Goal: Information Seeking & Learning: Learn about a topic

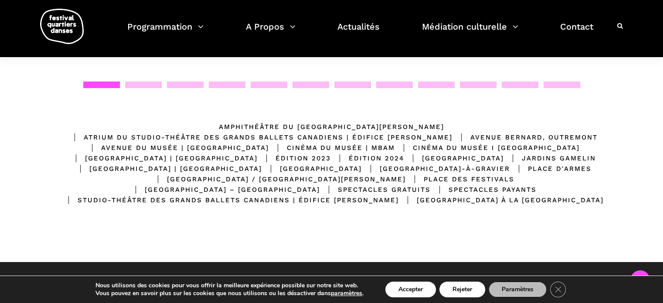
scroll to position [160, 0]
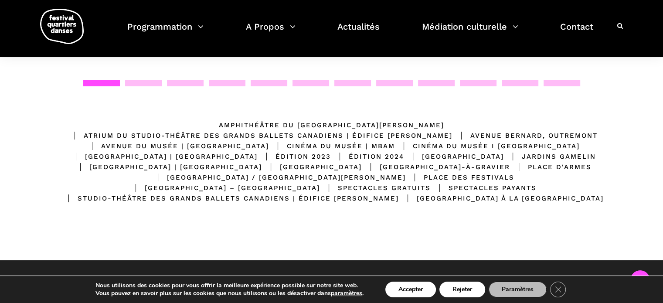
click at [406, 187] on div "Spectacles gratuits" at bounding box center [375, 188] width 111 height 10
click at [406, 185] on div "Spectacles gratuits" at bounding box center [375, 188] width 111 height 10
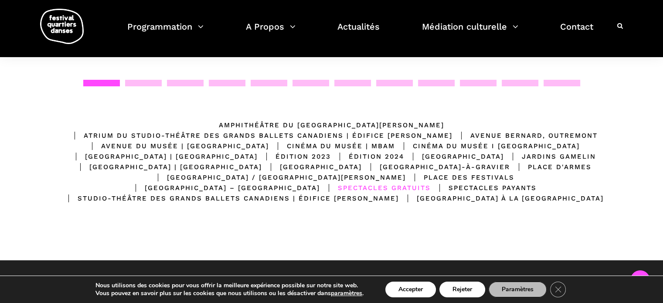
click at [413, 222] on div "Emplacements Amphithéâtre du Musée McCord Stewart Atrium du Studio-Théâtre des …" at bounding box center [332, 163] width 558 height 167
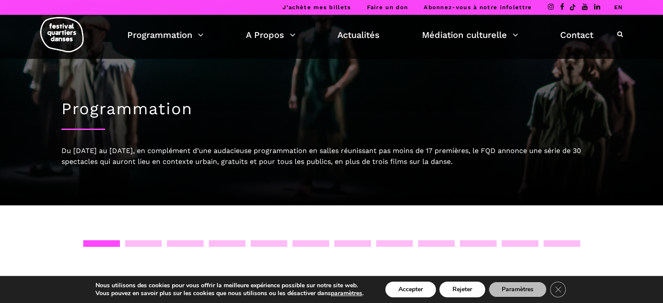
scroll to position [0, 0]
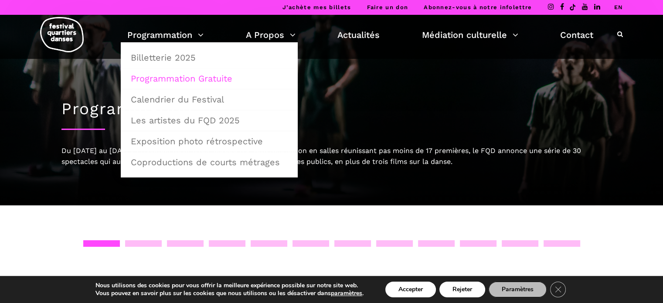
click at [182, 75] on link "Programmation Gratuite" at bounding box center [208, 78] width 167 height 20
